Goal: Task Accomplishment & Management: Use online tool/utility

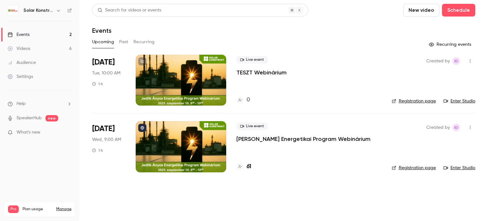
click at [171, 92] on div at bounding box center [181, 80] width 91 height 51
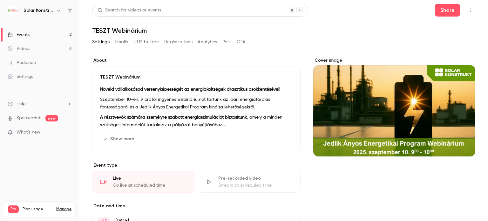
click at [21, 34] on div "Events" at bounding box center [19, 34] width 22 height 6
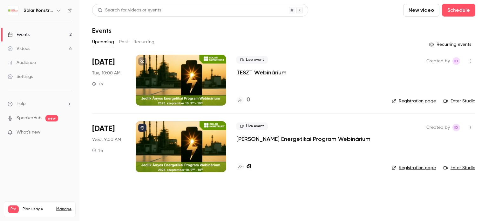
click at [461, 100] on link "Enter Studio" at bounding box center [459, 101] width 32 height 6
click at [455, 100] on link "Enter Studio" at bounding box center [459, 101] width 32 height 6
